Goal: Task Accomplishment & Management: Use online tool/utility

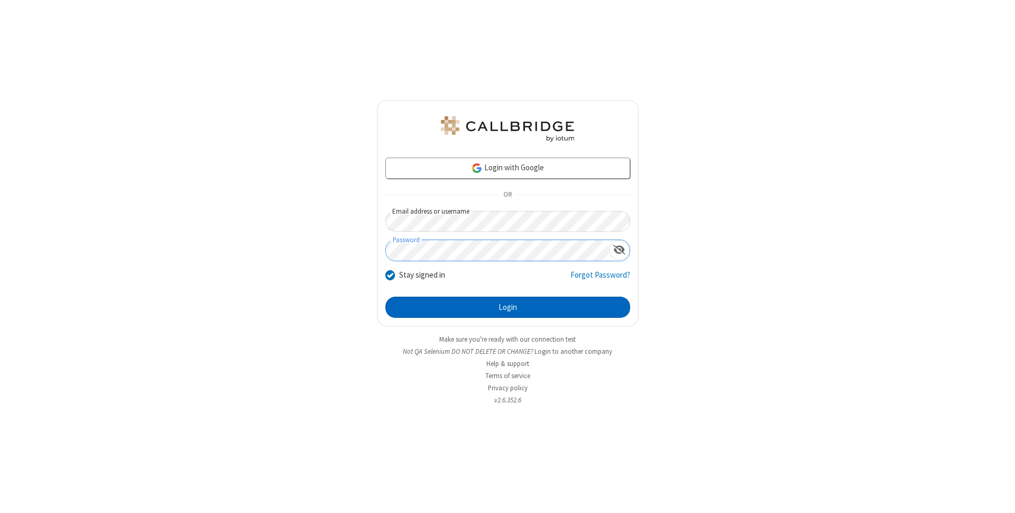
click at [508, 307] on button "Login" at bounding box center [507, 307] width 245 height 21
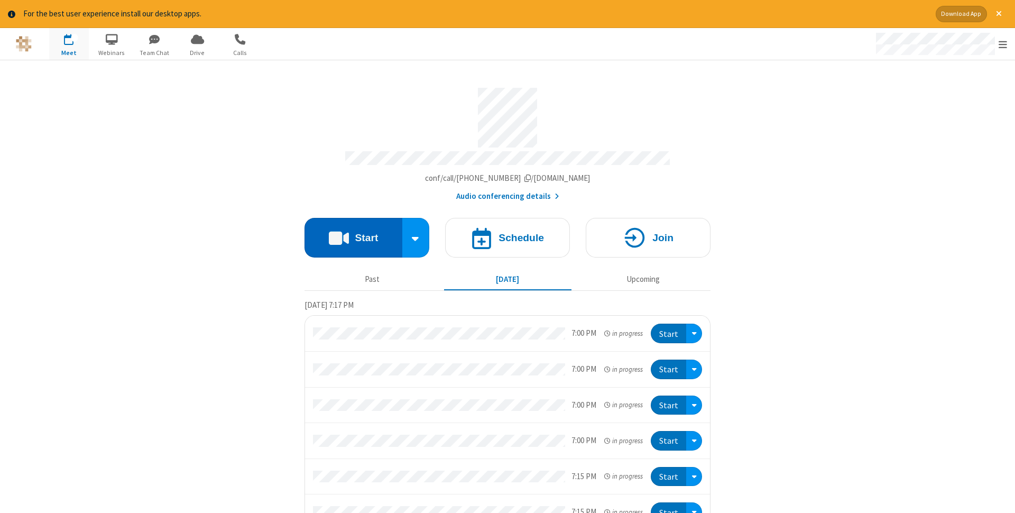
click at [353, 234] on button "Start" at bounding box center [354, 238] width 98 height 40
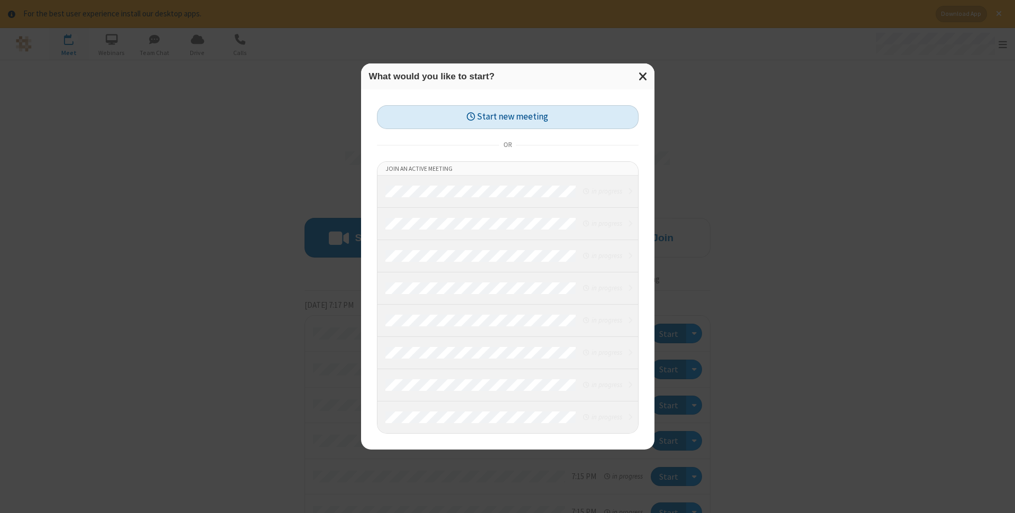
click at [508, 117] on button "Start new meeting" at bounding box center [508, 117] width 262 height 24
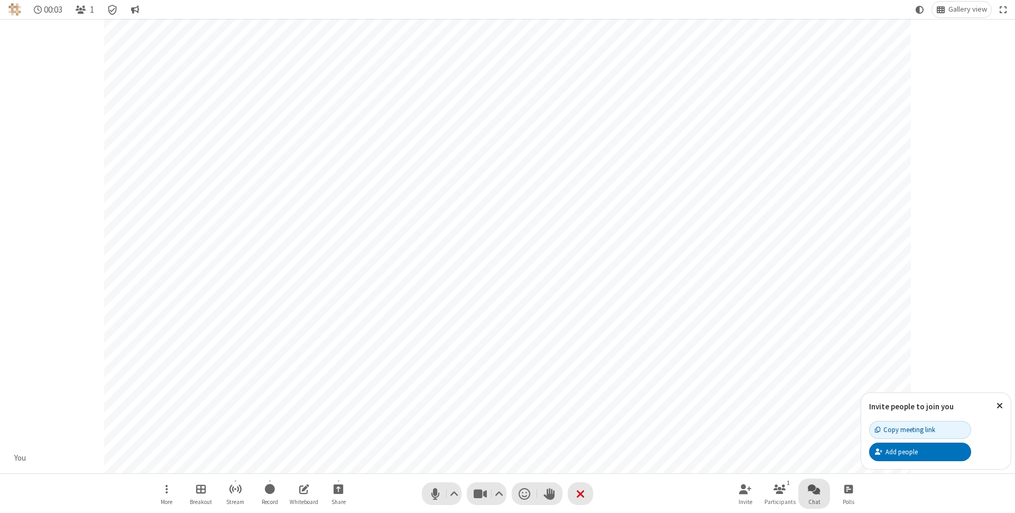
click at [814, 489] on span "Open chat" at bounding box center [814, 488] width 13 height 13
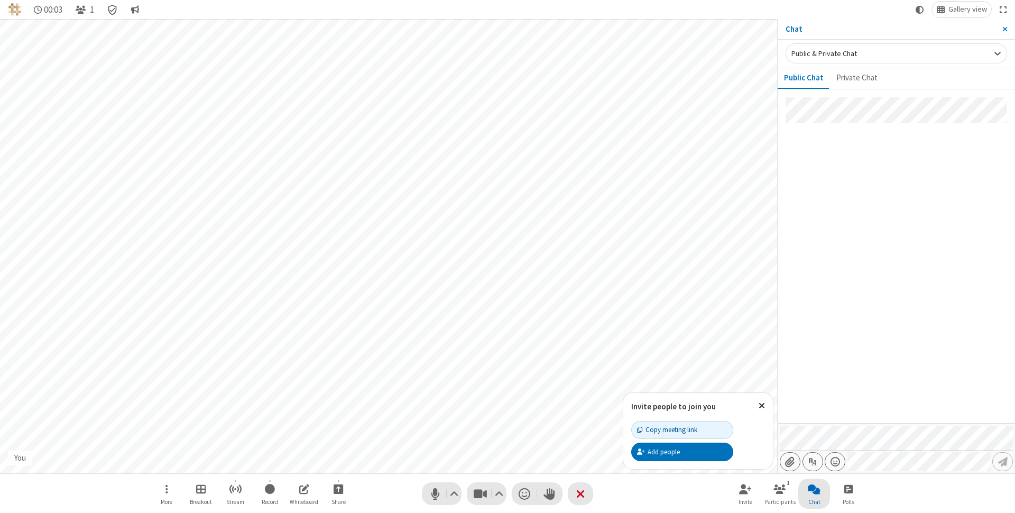
type input "C:\fakepath\doc_test.docx"
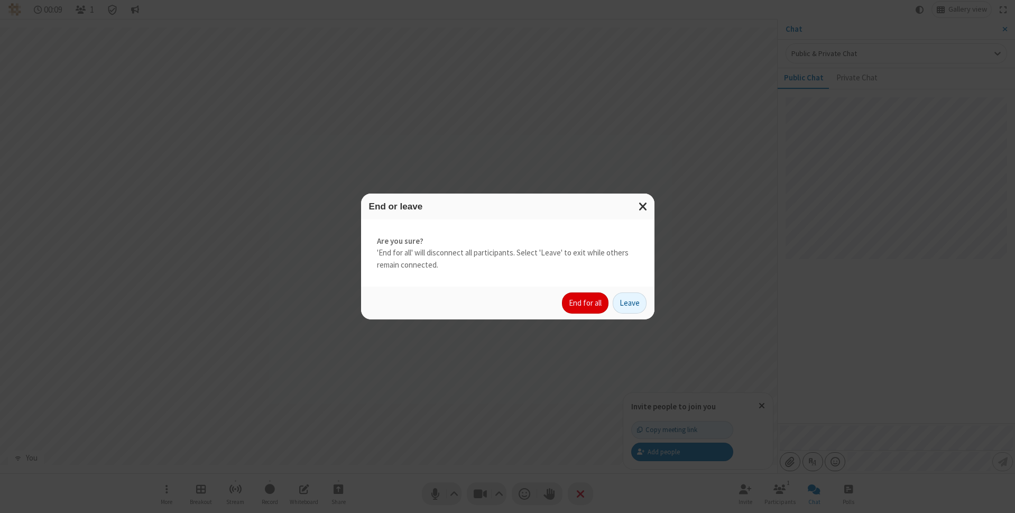
click at [586, 303] on button "End for all" at bounding box center [585, 302] width 47 height 21
